Goal: Task Accomplishment & Management: Use online tool/utility

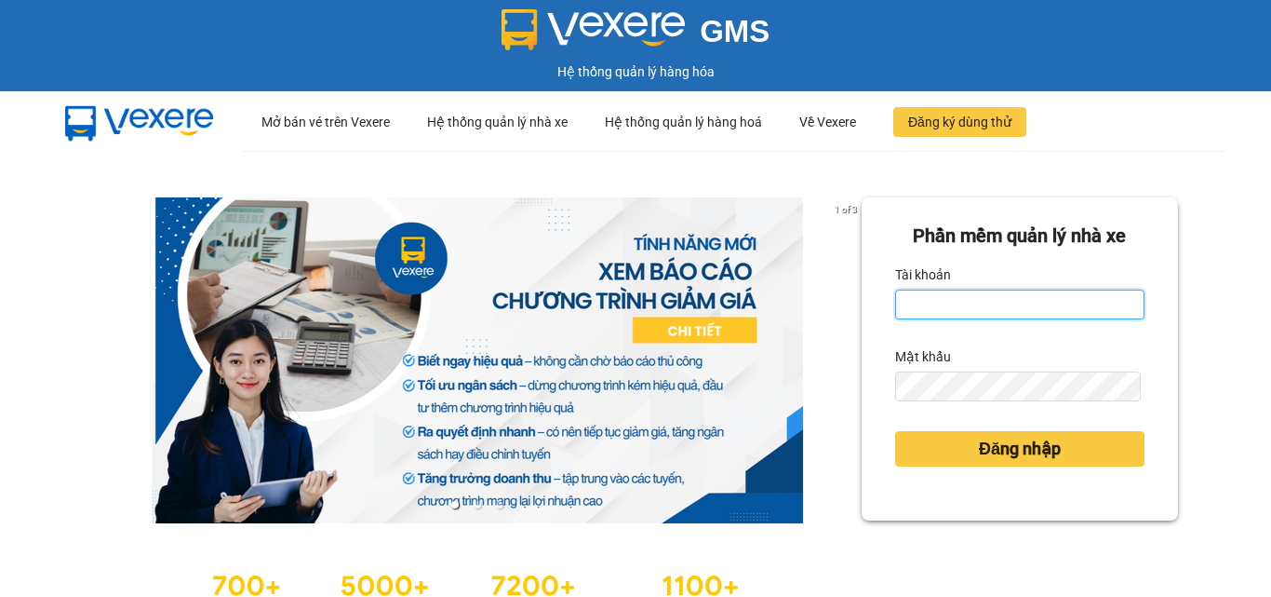
click at [994, 300] on input "Tài khoản" at bounding box center [1019, 304] width 249 height 30
type input "tuyetmai.minhquoc"
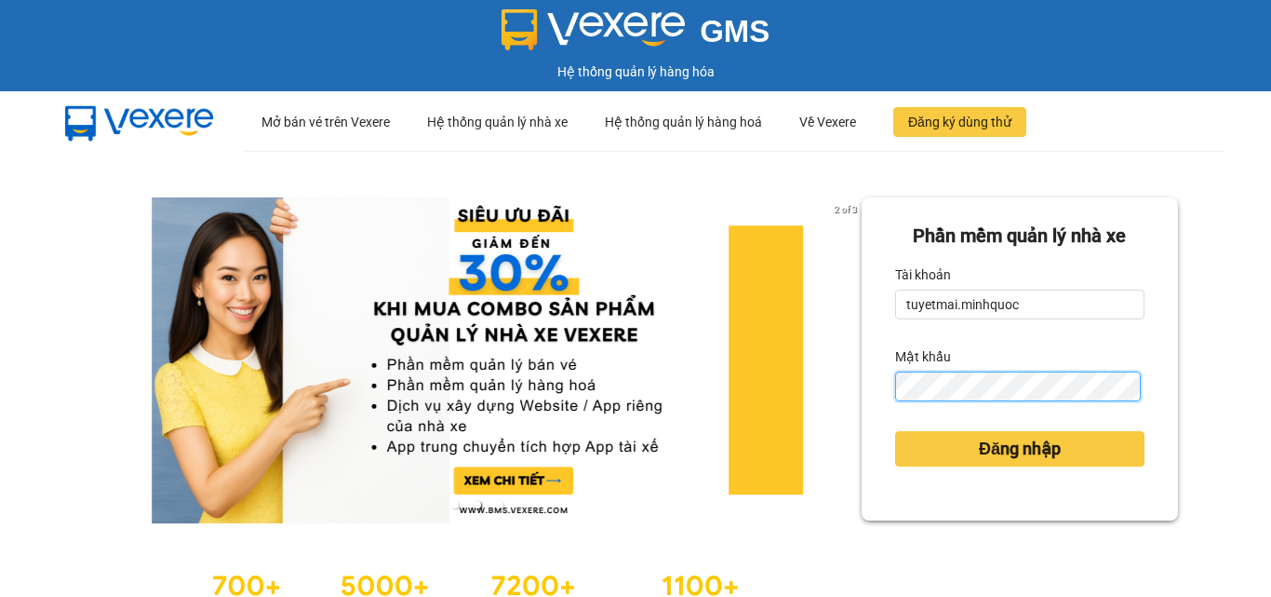
click at [895, 431] on button "Đăng nhập" at bounding box center [1019, 448] width 249 height 35
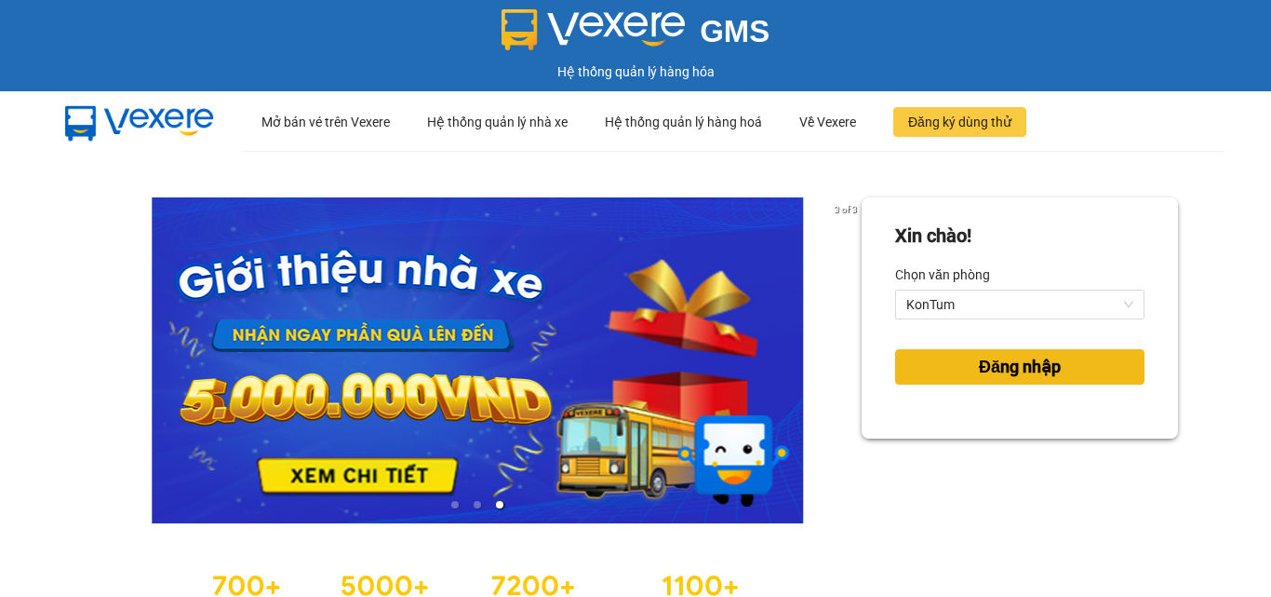
click at [1051, 376] on span "Đăng nhập" at bounding box center [1020, 367] width 82 height 26
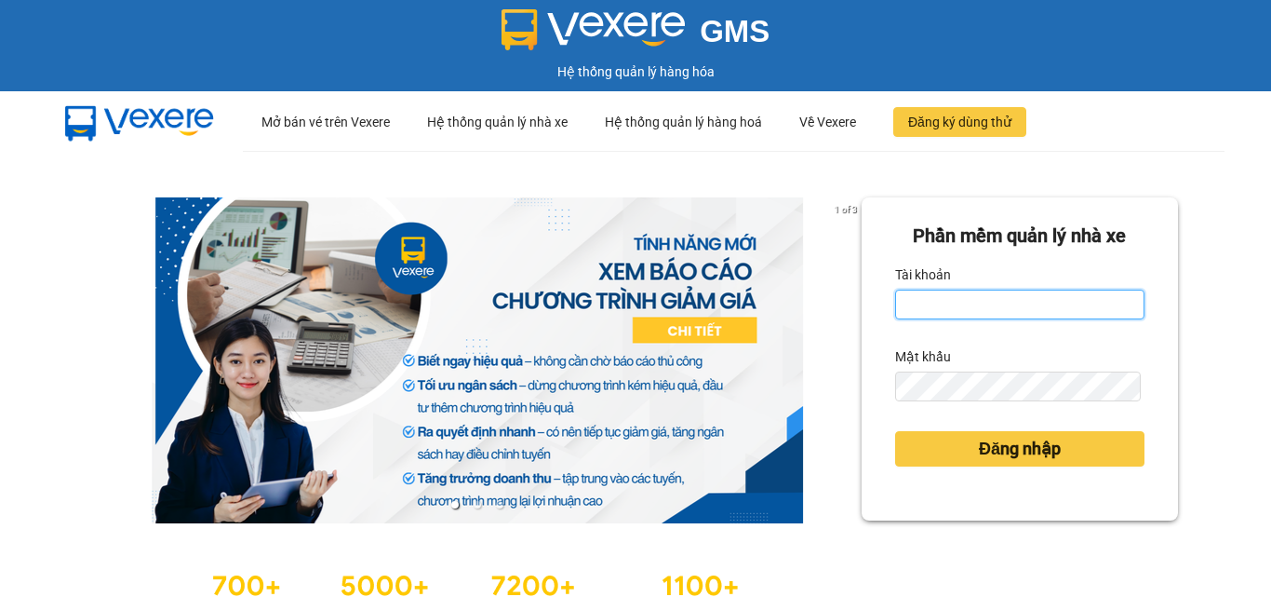
click at [1071, 304] on input "Tài khoản" at bounding box center [1019, 304] width 249 height 30
type input "tuyetmai.minhquoc"
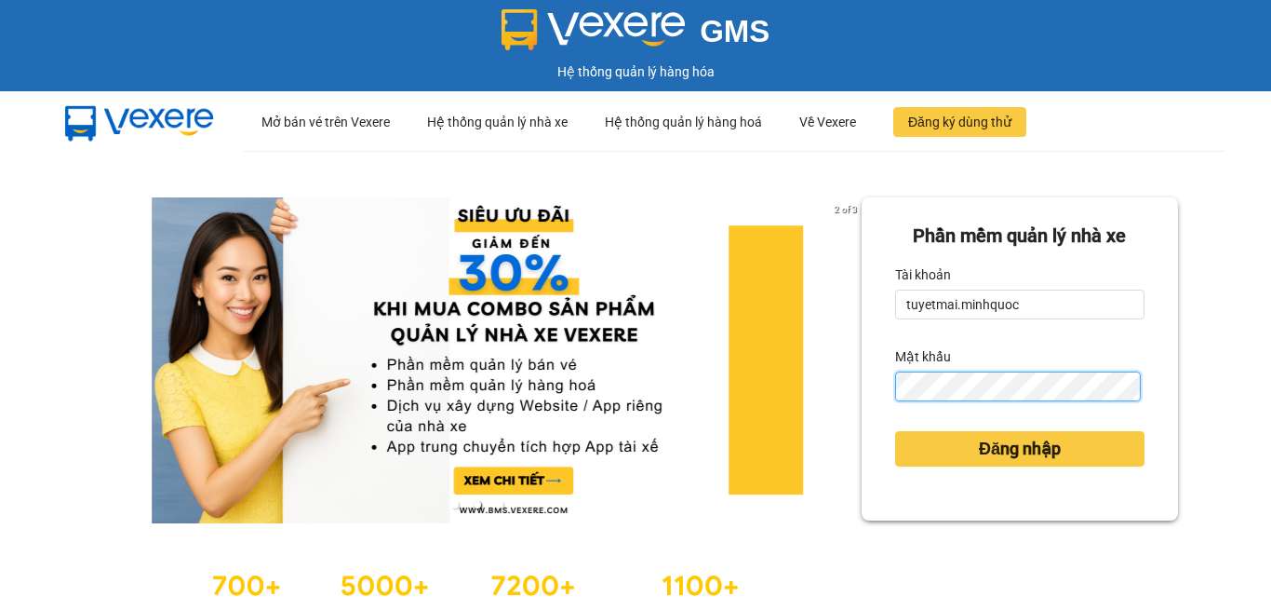
click at [895, 431] on button "Đăng nhập" at bounding box center [1019, 448] width 249 height 35
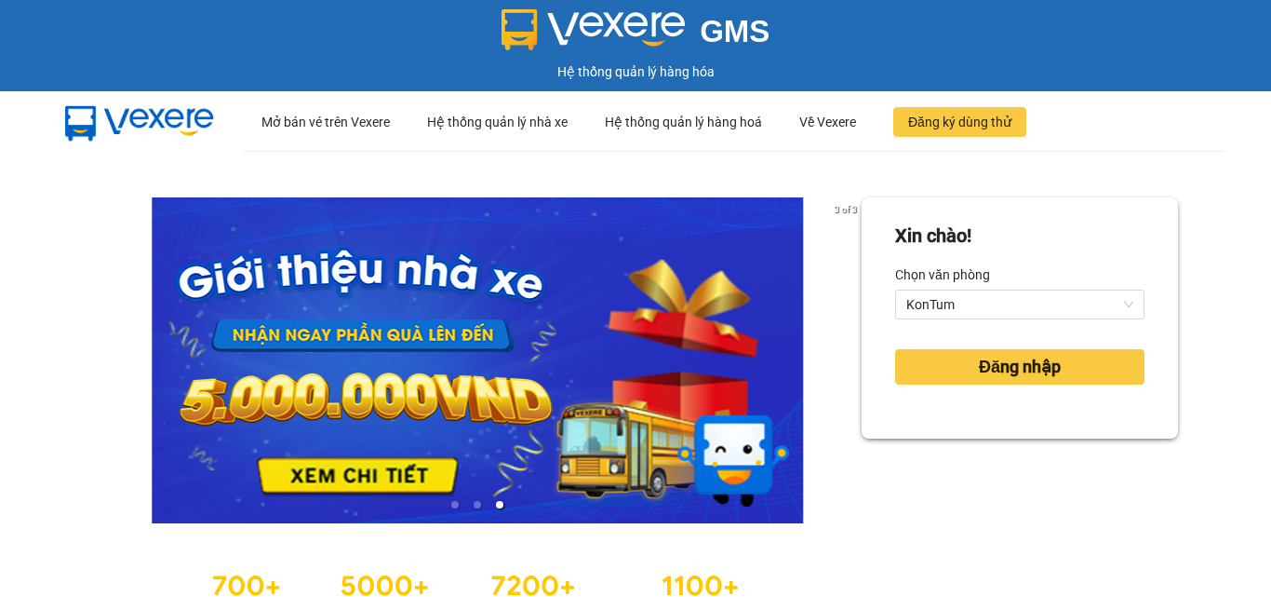
click at [1018, 457] on div "Xin chào! Chọn văn phòng KonTum Đăng nhập" at bounding box center [1020, 414] width 316 height 434
click at [990, 377] on span "Đăng nhập" at bounding box center [1020, 367] width 82 height 26
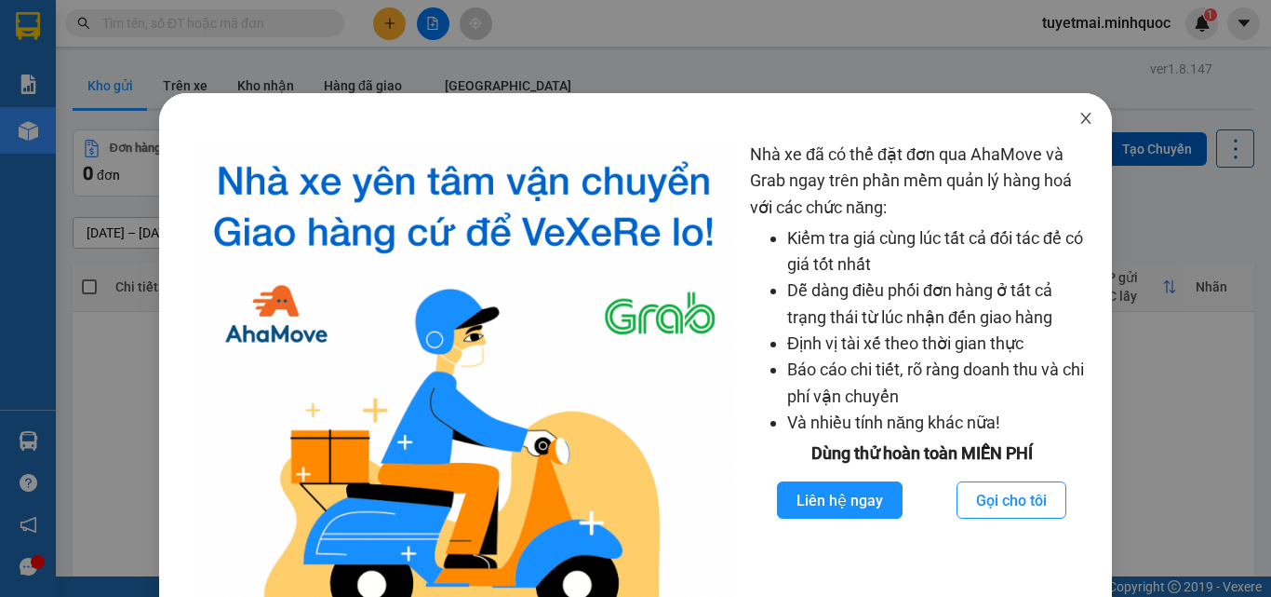
click at [1079, 120] on icon "close" at bounding box center [1086, 118] width 15 height 15
